Goal: Find specific fact: Find contact information

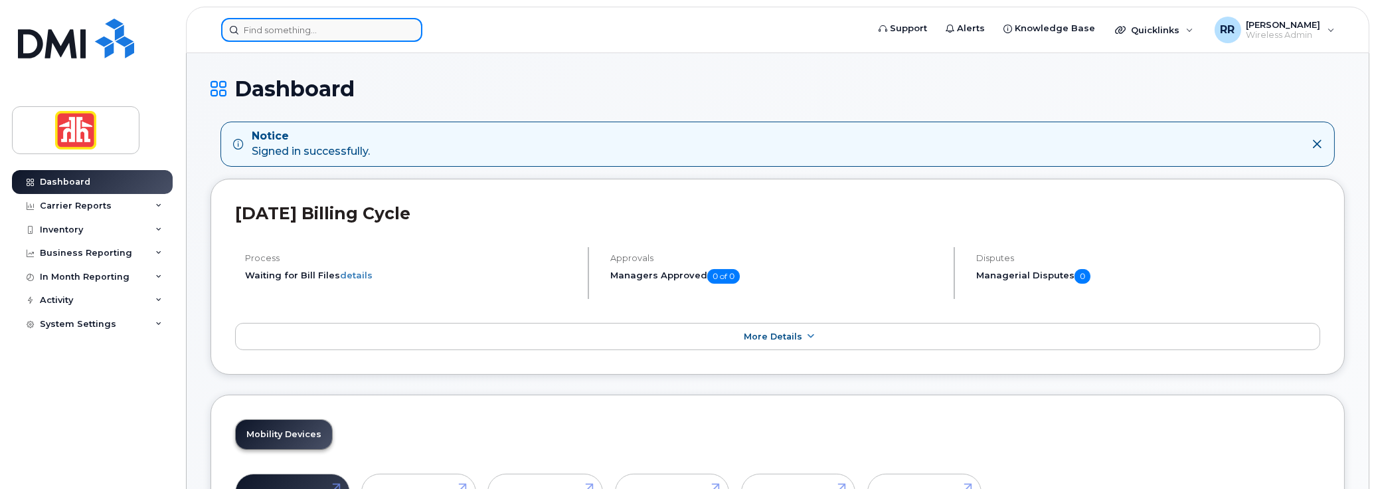
click at [297, 32] on input at bounding box center [321, 30] width 201 height 24
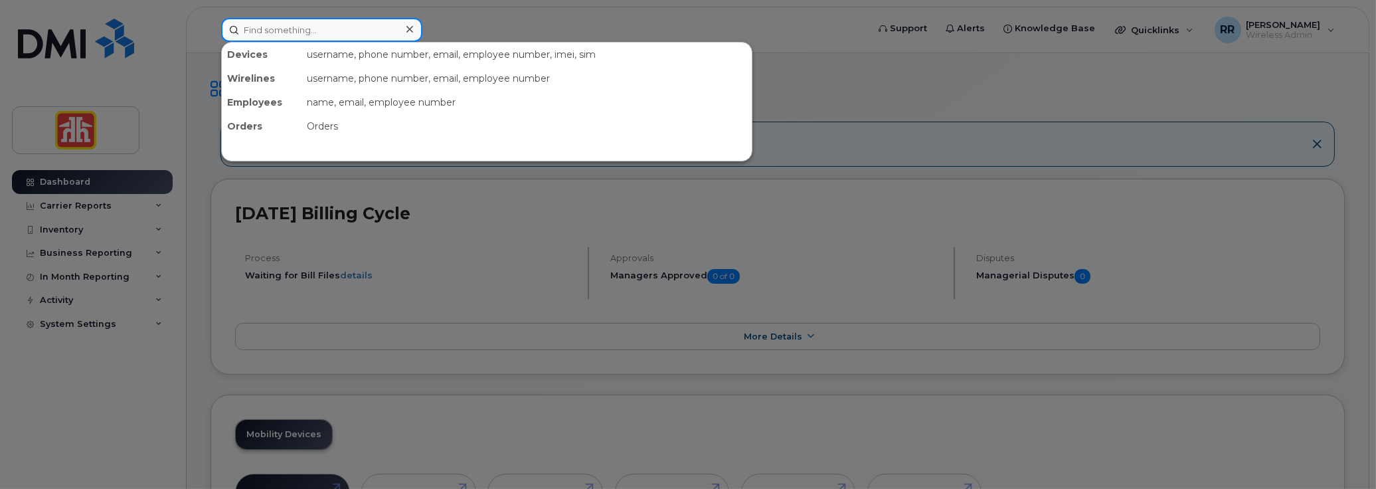
paste input "226-753-1614"
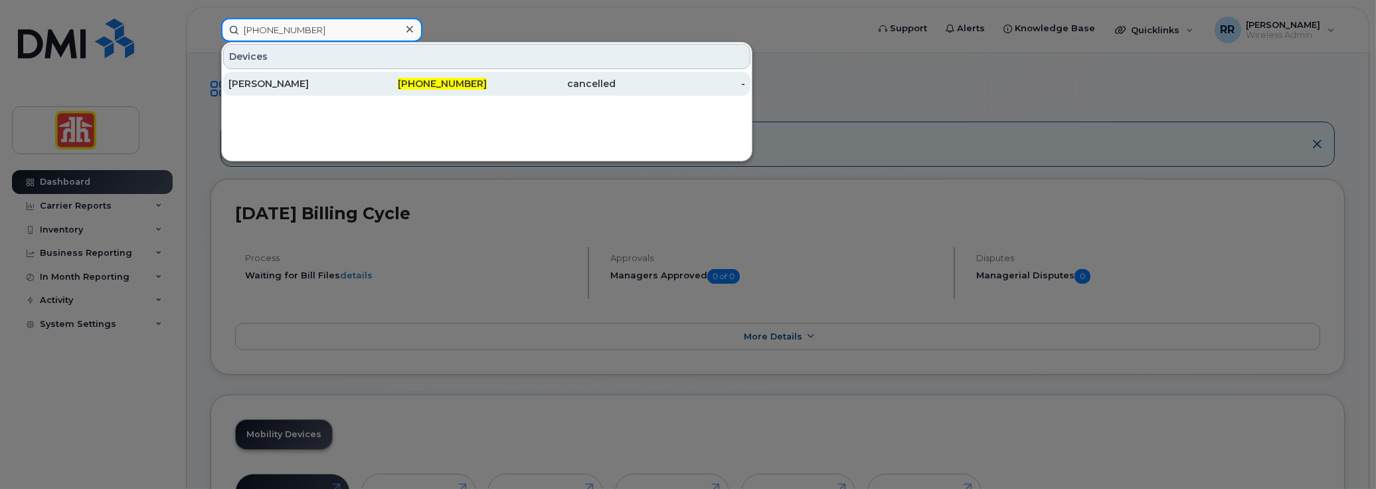
type input "226-753-1614"
click at [303, 81] on div "Sean Andrade" at bounding box center [292, 83] width 129 height 13
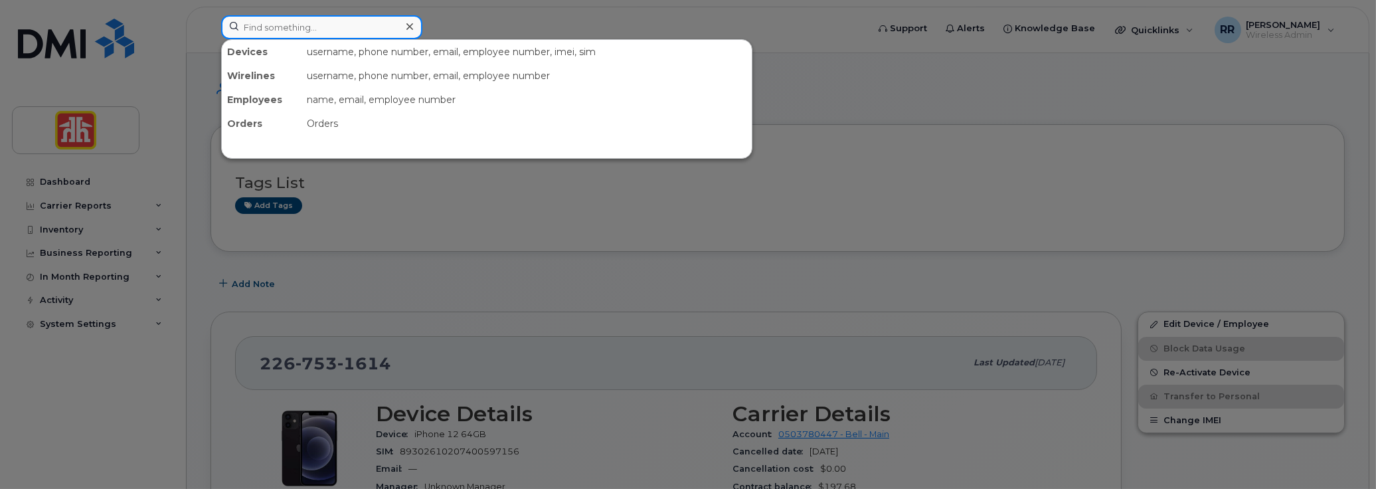
click at [293, 26] on input at bounding box center [321, 27] width 201 height 24
paste input "[PHONE_NUMBER]"
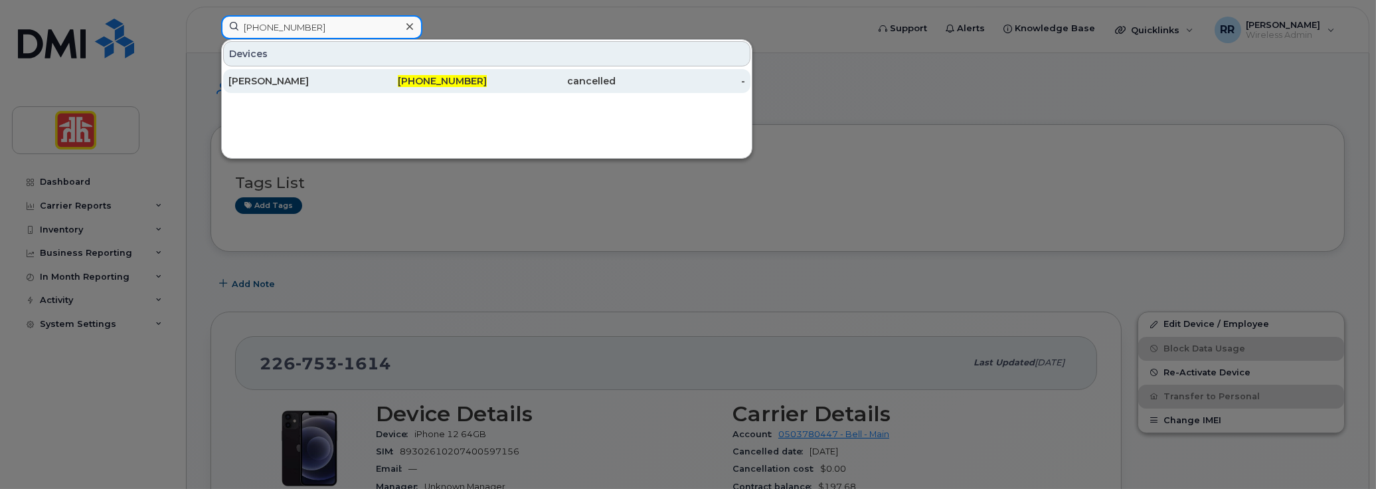
type input "[PHONE_NUMBER]"
click at [305, 82] on div "[PERSON_NAME]" at bounding box center [292, 80] width 129 height 13
